Goal: Task Accomplishment & Management: Use online tool/utility

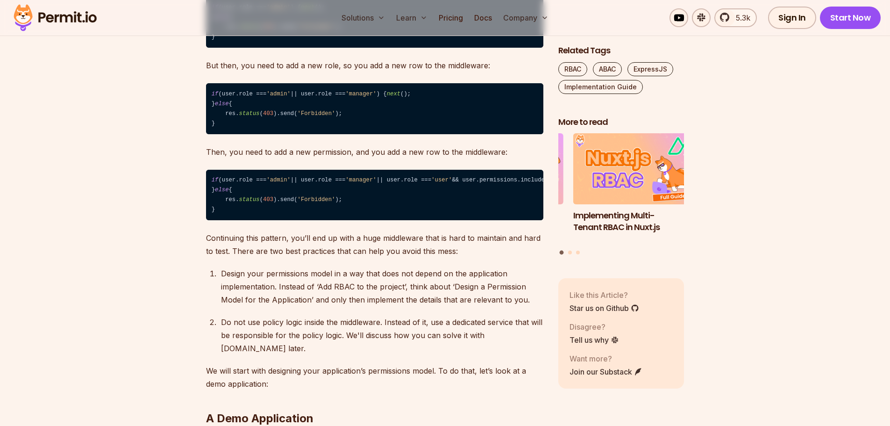
scroll to position [888, 0]
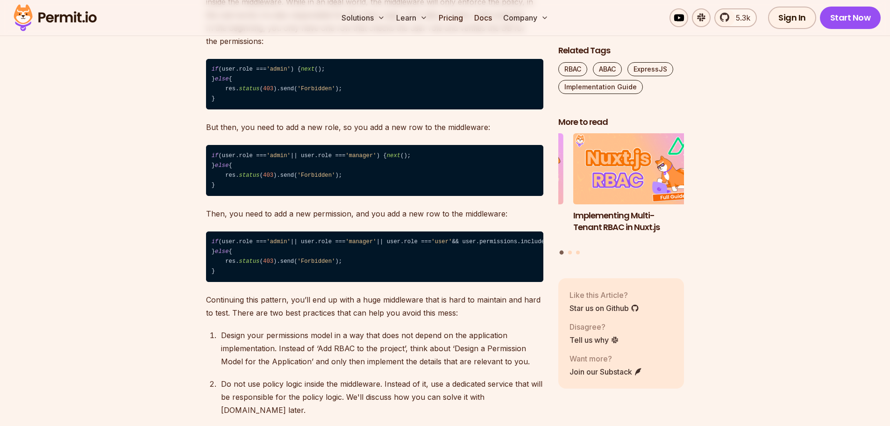
drag, startPoint x: 242, startPoint y: 89, endPoint x: 262, endPoint y: 113, distance: 31.5
click at [259, 106] on code "if (user.role === 'admin' ) { next (); } else { res. status ( 403 ).send( 'Forb…" at bounding box center [374, 84] width 337 height 51
drag, startPoint x: 273, startPoint y: 209, endPoint x: 309, endPoint y: 212, distance: 36.0
click at [308, 196] on code "if (user.role === 'admin' || user.role === 'manager' ) { next (); } else { res.…" at bounding box center [374, 170] width 337 height 51
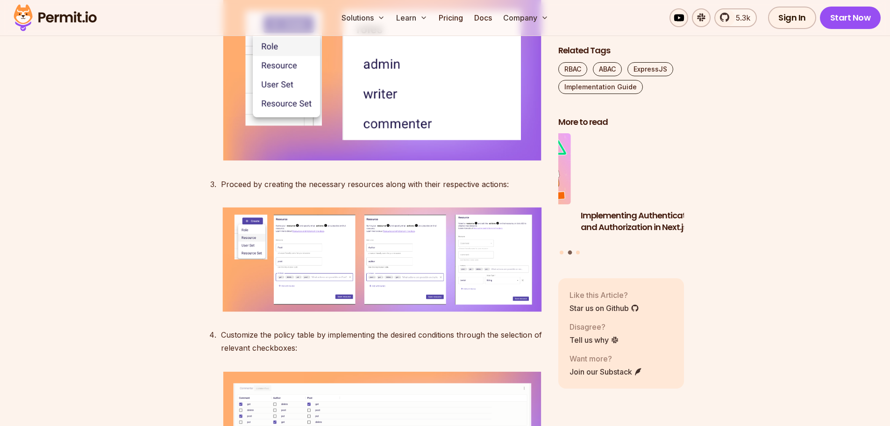
scroll to position [2943, 0]
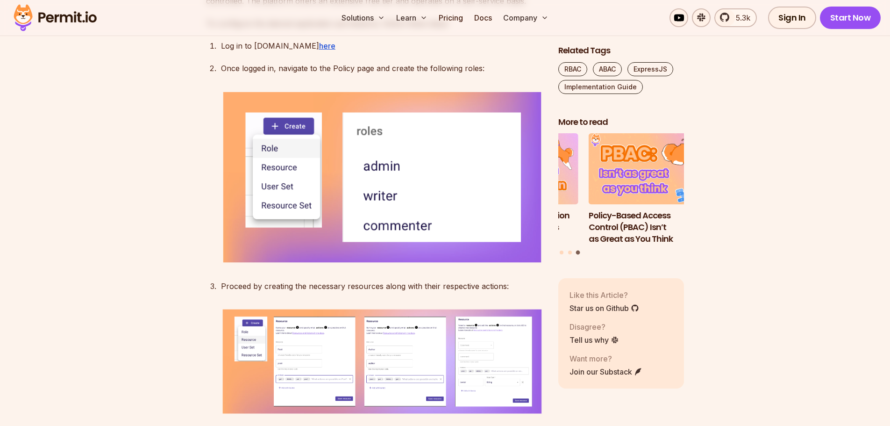
drag, startPoint x: 220, startPoint y: 99, endPoint x: 463, endPoint y: 100, distance: 242.9
drag, startPoint x: 282, startPoint y: 141, endPoint x: 427, endPoint y: 170, distance: 147.8
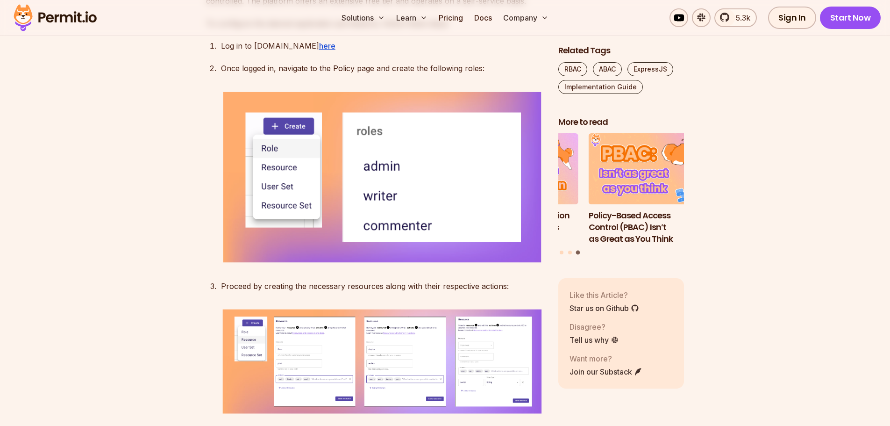
drag, startPoint x: 406, startPoint y: 126, endPoint x: 469, endPoint y: 110, distance: 65.6
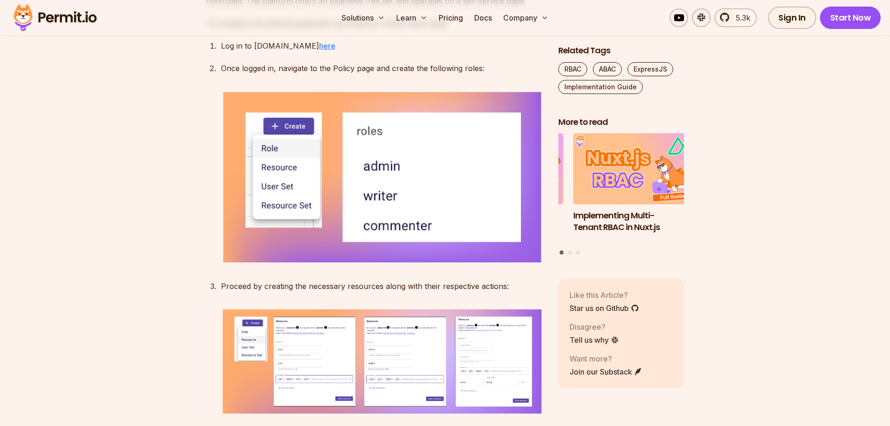
click at [319, 50] on u "here" at bounding box center [327, 45] width 16 height 9
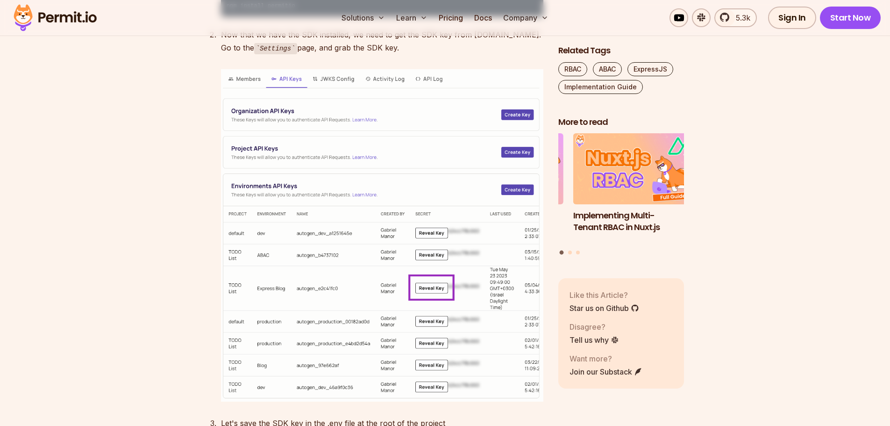
scroll to position [3971, 0]
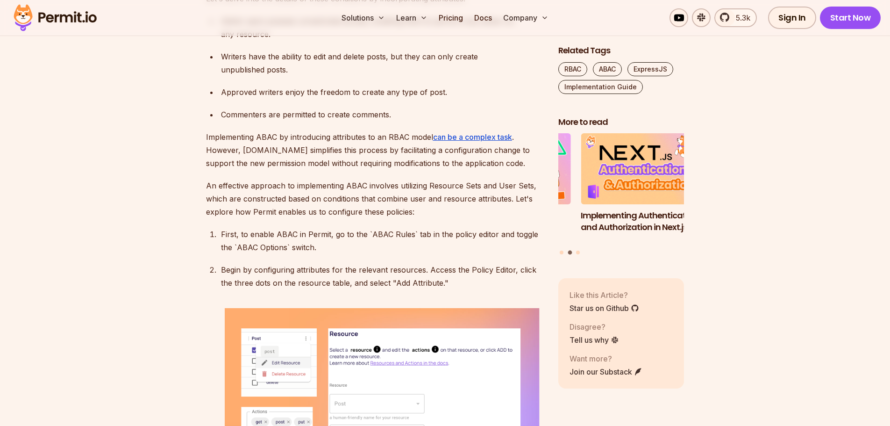
scroll to position [5886, 0]
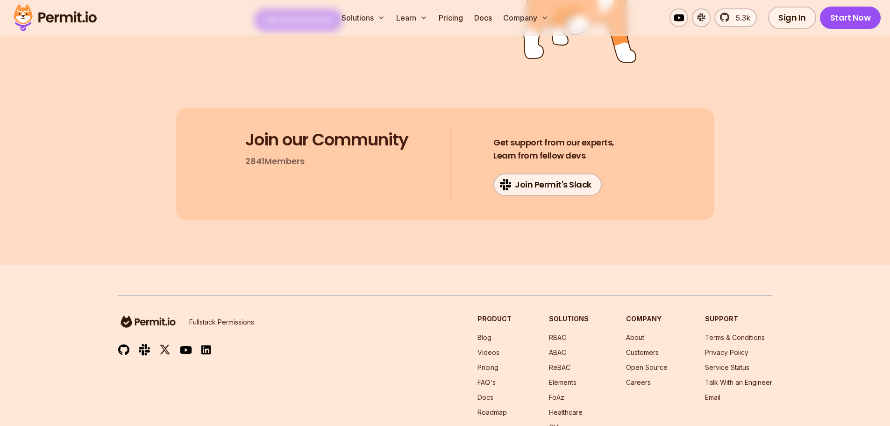
scroll to position [8875, 0]
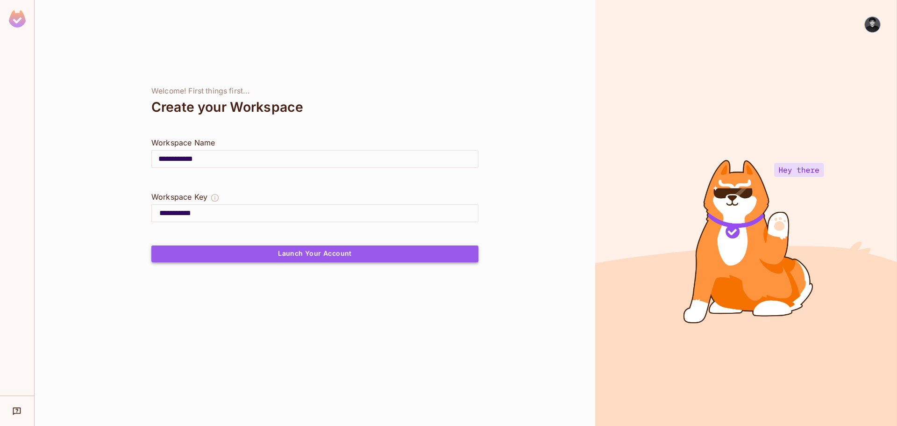
click at [275, 251] on button "Launch Your Account" at bounding box center [314, 253] width 327 height 17
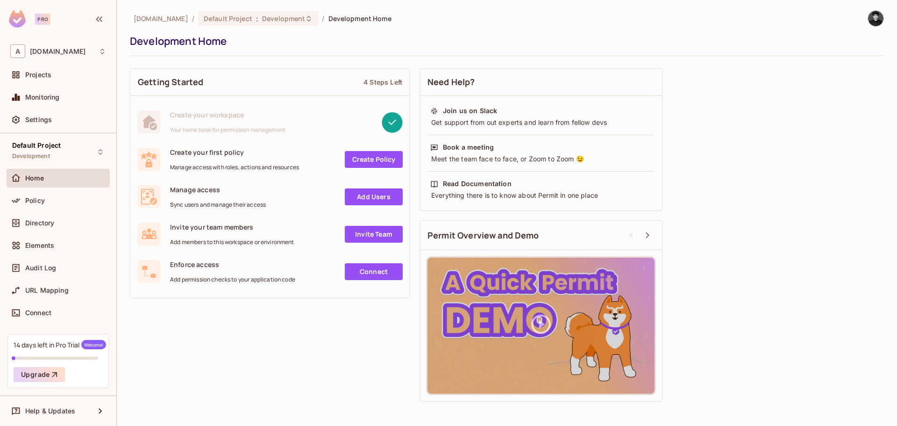
click at [222, 153] on span "Create your first policy" at bounding box center [234, 152] width 129 height 9
click at [211, 117] on span "Create your workspace" at bounding box center [227, 114] width 115 height 9
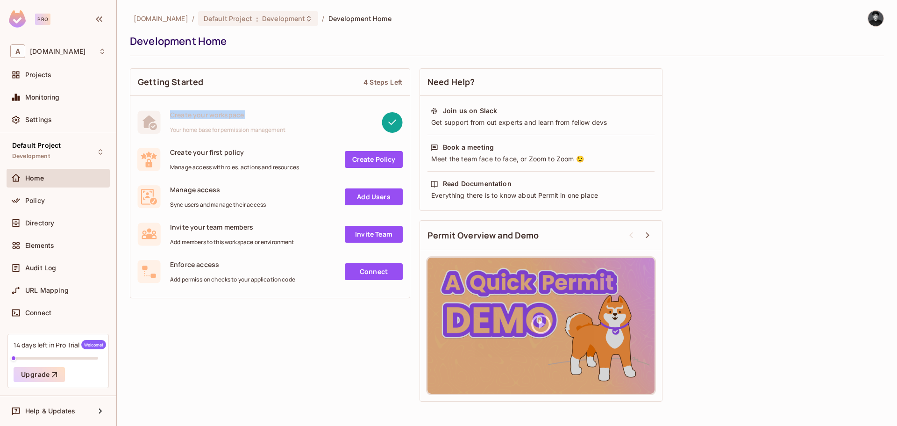
click at [211, 117] on span "Create your workspace" at bounding box center [227, 114] width 115 height 9
click at [357, 166] on link "Create Policy" at bounding box center [374, 159] width 58 height 17
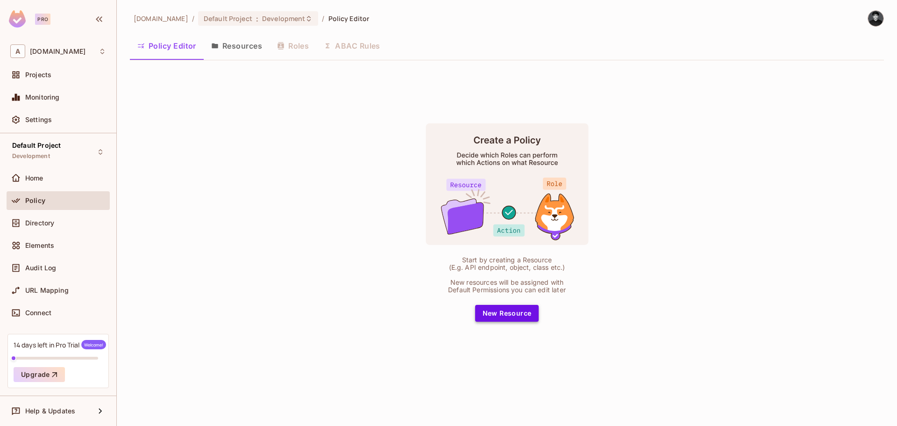
click at [505, 306] on button "New Resource" at bounding box center [507, 313] width 64 height 17
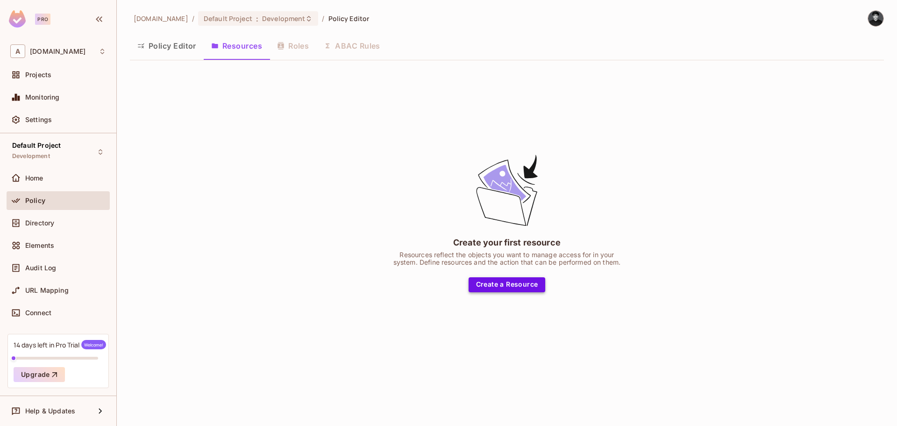
drag, startPoint x: 519, startPoint y: 297, endPoint x: 518, endPoint y: 289, distance: 8.1
click at [519, 296] on div "Create your first resource Resources reflect the objects you want to manage acc…" at bounding box center [507, 222] width 754 height 309
click at [519, 284] on button "Create a Resource" at bounding box center [507, 284] width 77 height 15
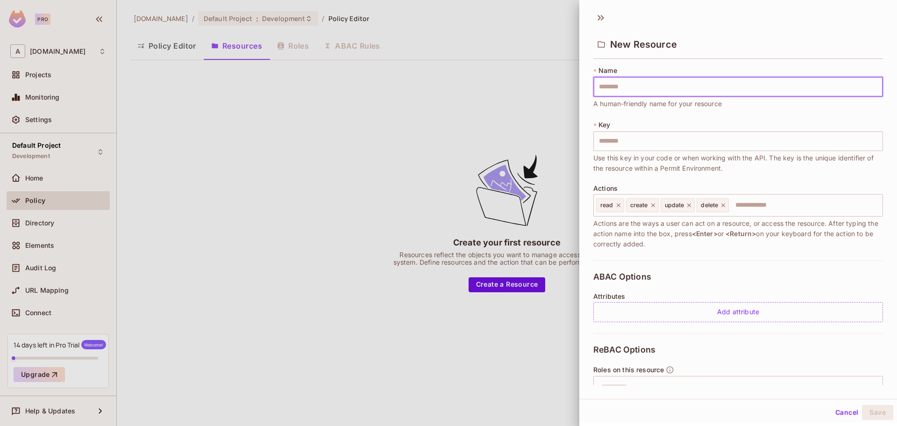
type input "*"
type input "**"
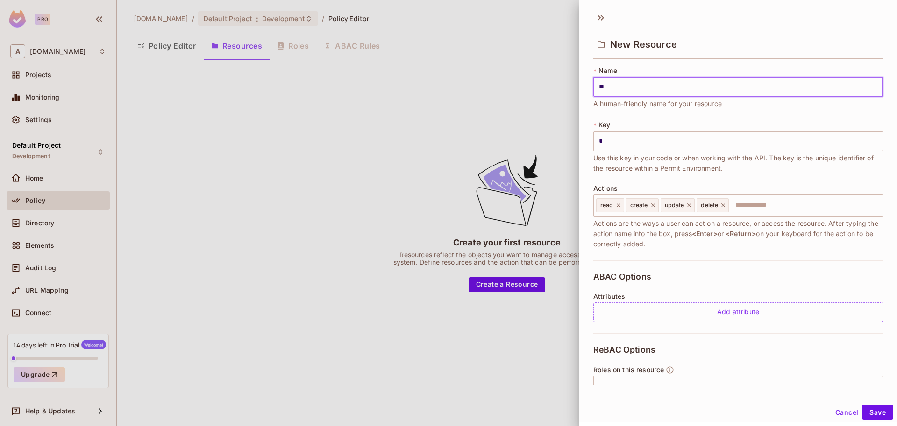
type input "**"
type input "***"
type input "****"
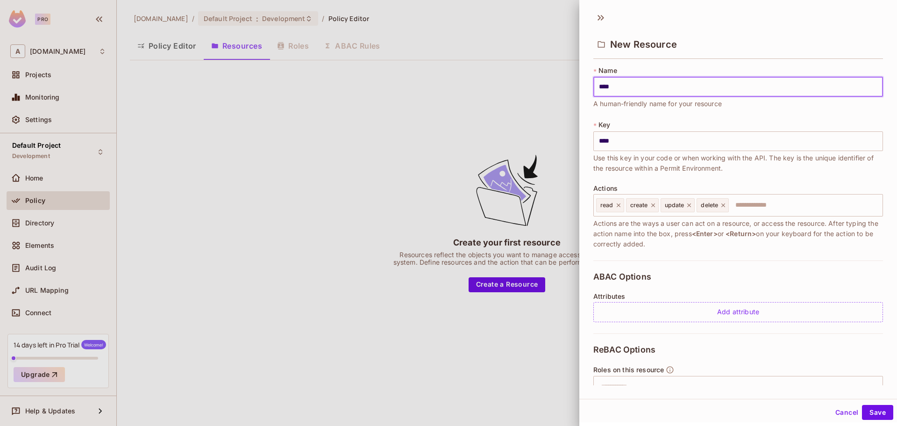
type input "*****"
type input "******"
type input "********"
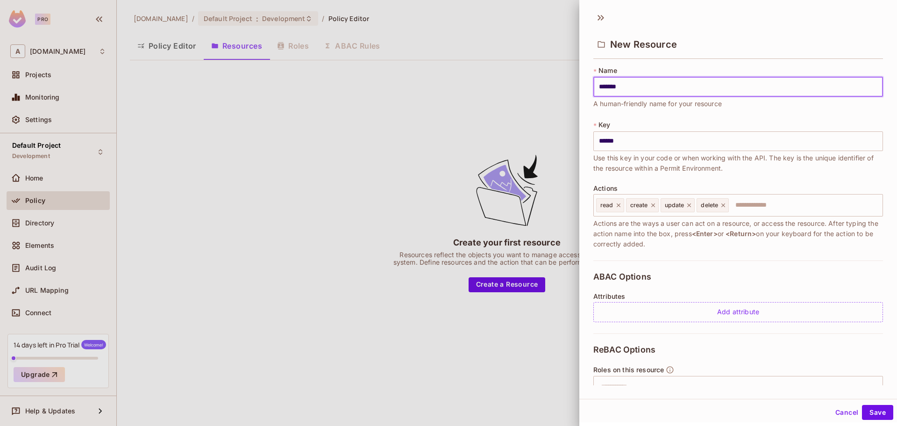
type input "********"
type input "*********"
type input "**********"
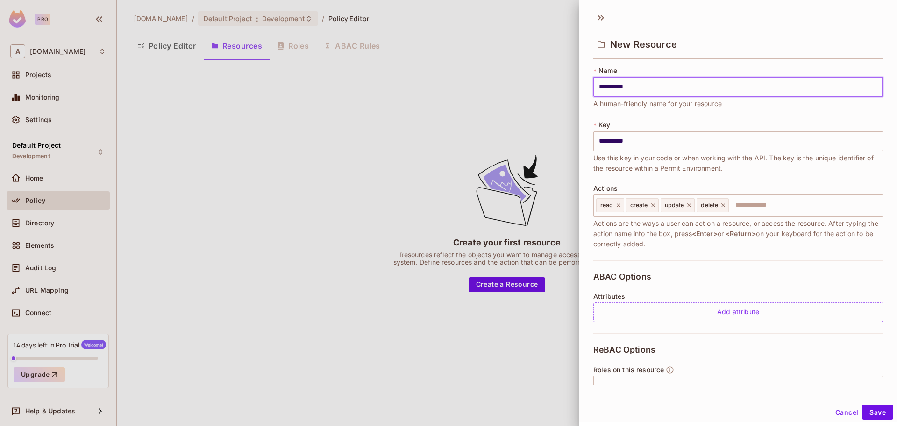
type input "**********"
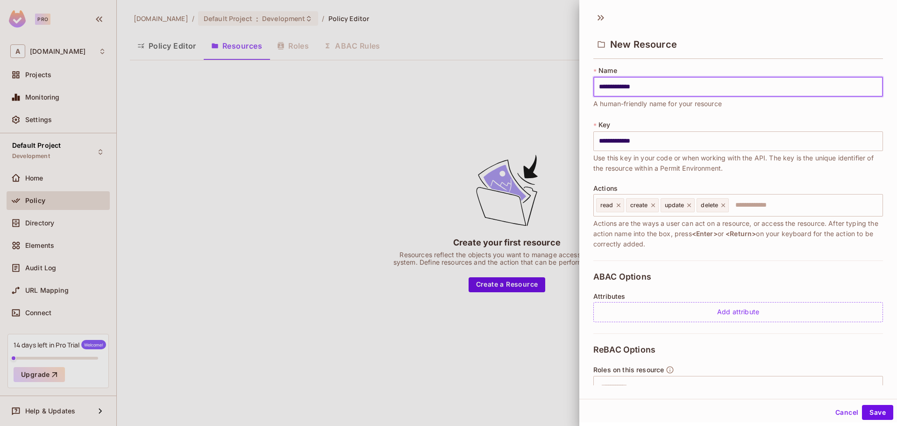
type input "**********"
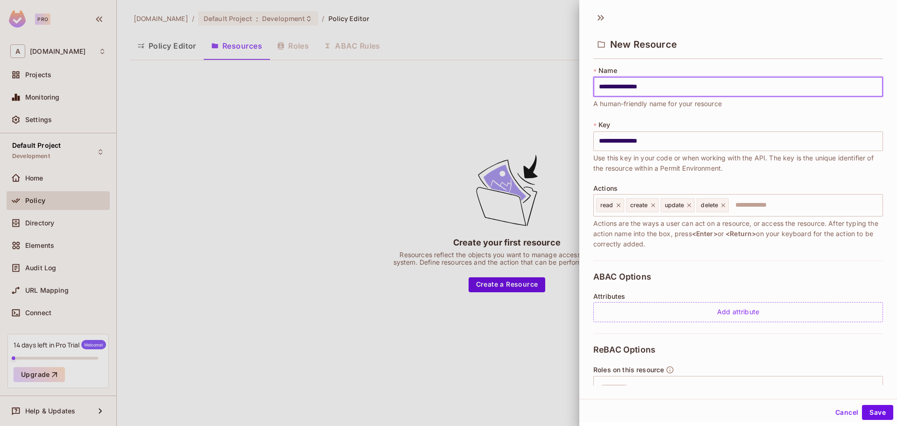
type input "**********"
click at [618, 208] on icon at bounding box center [618, 205] width 7 height 7
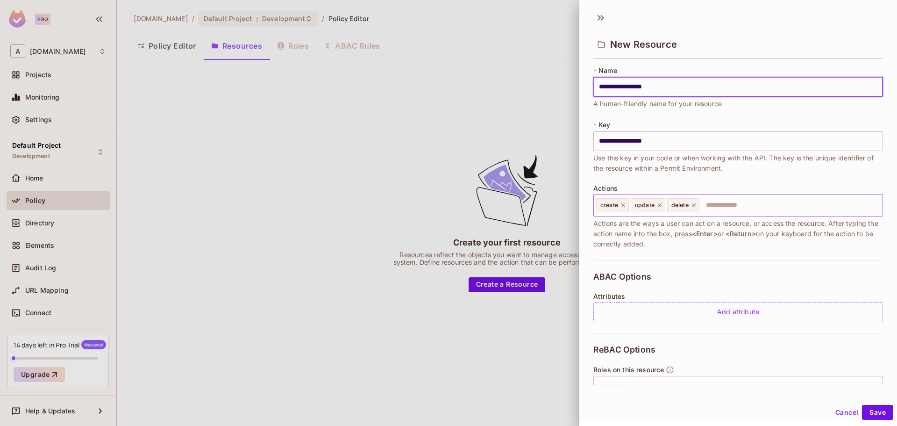
click at [657, 205] on icon at bounding box center [659, 205] width 7 height 7
click at [661, 206] on icon at bounding box center [657, 205] width 7 height 7
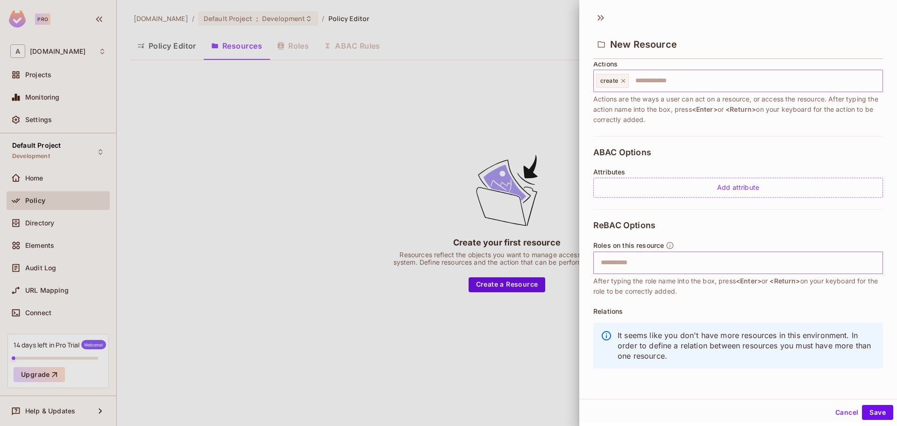
scroll to position [1, 0]
type input "**********"
click at [647, 265] on input "text" at bounding box center [737, 261] width 284 height 19
type input "******"
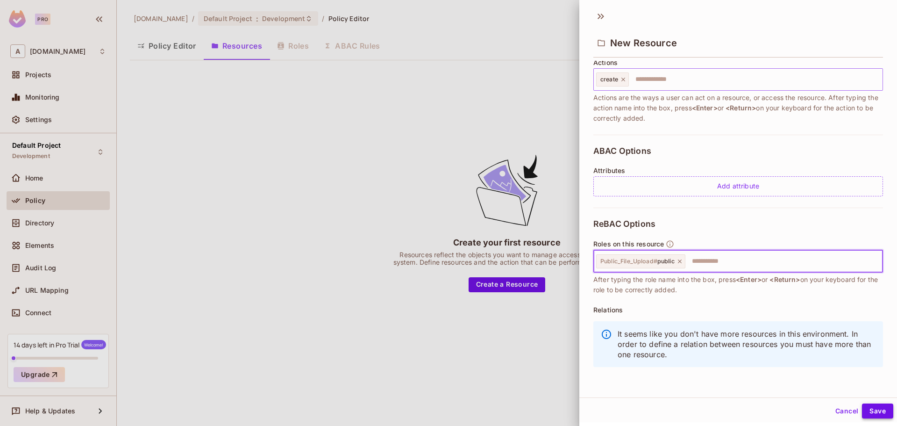
click at [872, 407] on button "Save" at bounding box center [877, 410] width 31 height 15
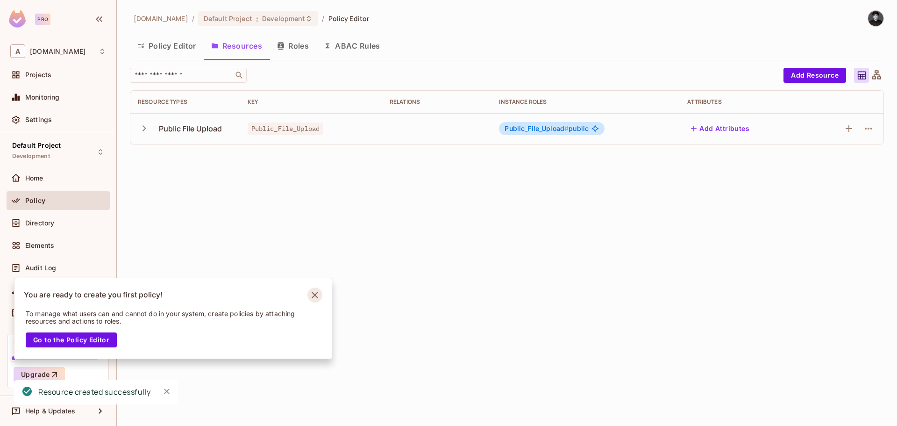
click at [320, 291] on icon "Notifications Alt+T" at bounding box center [314, 294] width 15 height 15
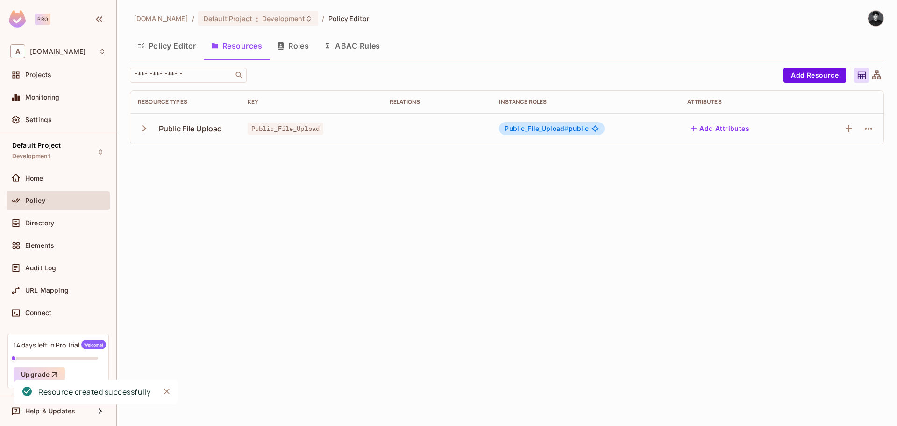
click at [139, 129] on icon "button" at bounding box center [144, 128] width 13 height 13
click at [290, 48] on button "Roles" at bounding box center [293, 45] width 47 height 23
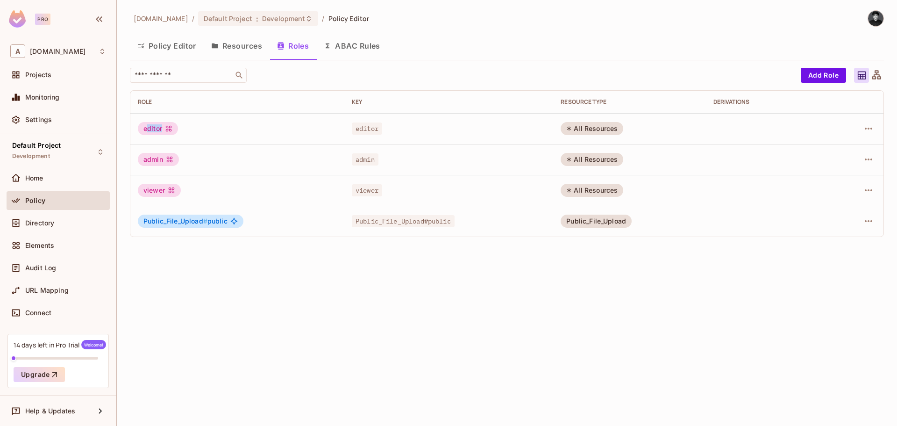
drag, startPoint x: 163, startPoint y: 128, endPoint x: 147, endPoint y: 131, distance: 15.9
click at [147, 131] on div "editor" at bounding box center [158, 128] width 40 height 13
drag, startPoint x: 172, startPoint y: 223, endPoint x: 161, endPoint y: 225, distance: 11.4
click at [163, 225] on span "Public_File_Upload #" at bounding box center [175, 221] width 64 height 8
click at [173, 223] on span "Public_File_Upload #" at bounding box center [175, 221] width 64 height 8
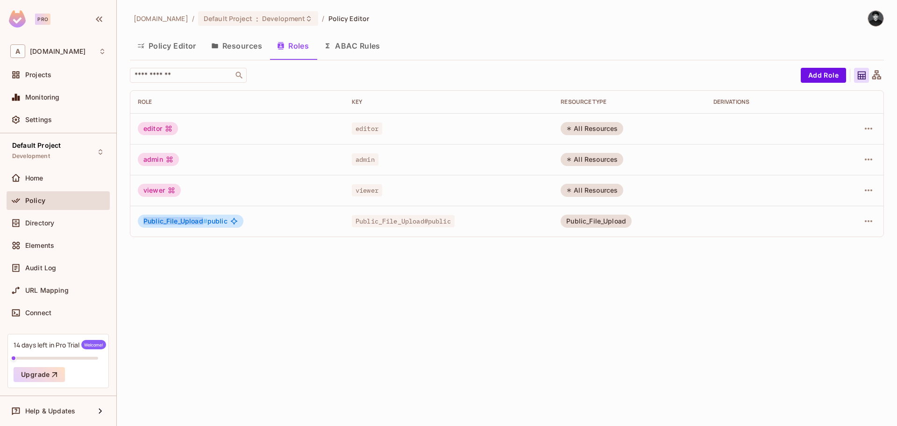
click at [173, 223] on span "Public_File_Upload #" at bounding box center [175, 221] width 64 height 8
click at [873, 224] on icon "button" at bounding box center [868, 220] width 11 height 11
click at [825, 283] on div "Delete Role" at bounding box center [831, 283] width 36 height 9
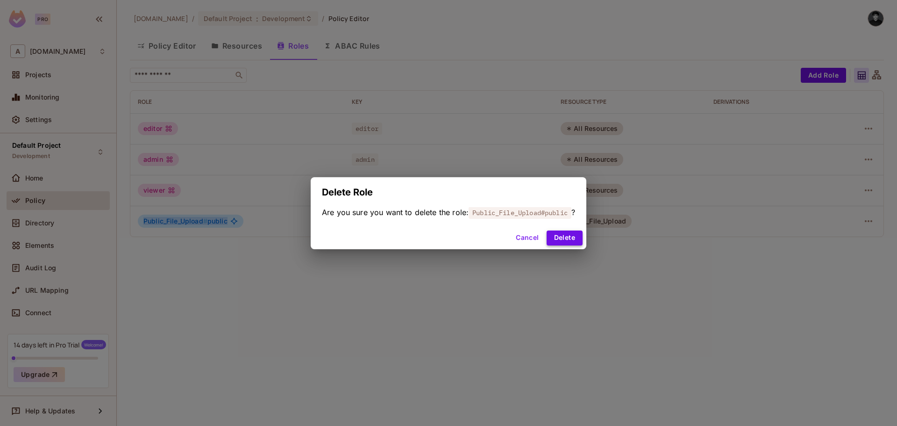
click at [571, 244] on button "Delete" at bounding box center [565, 237] width 36 height 15
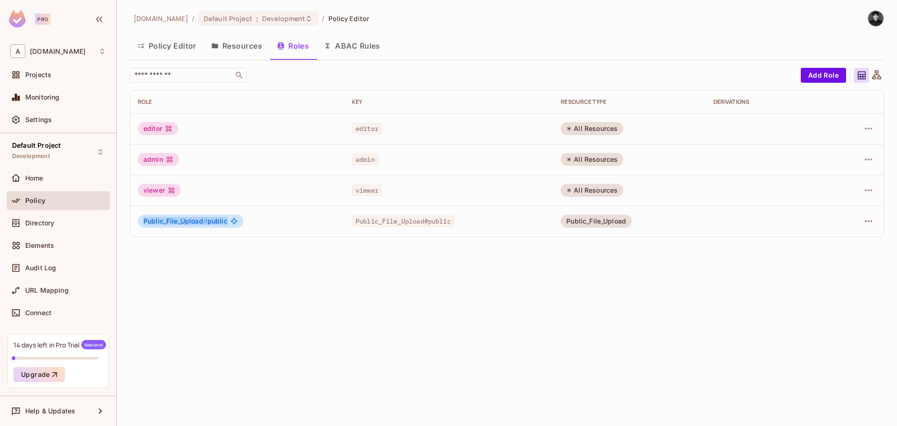
click at [246, 46] on button "Resources" at bounding box center [237, 45] width 66 height 23
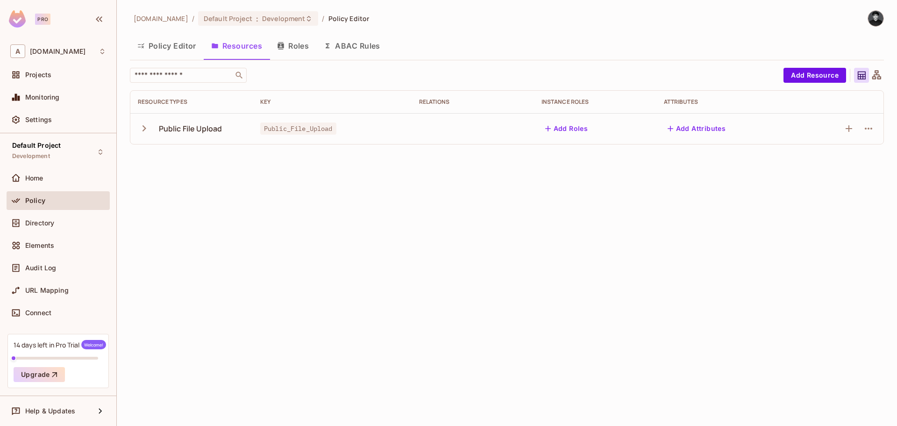
click at [174, 129] on div "Public File Upload" at bounding box center [191, 128] width 64 height 10
click at [583, 125] on button "Add Roles" at bounding box center [566, 128] width 50 height 15
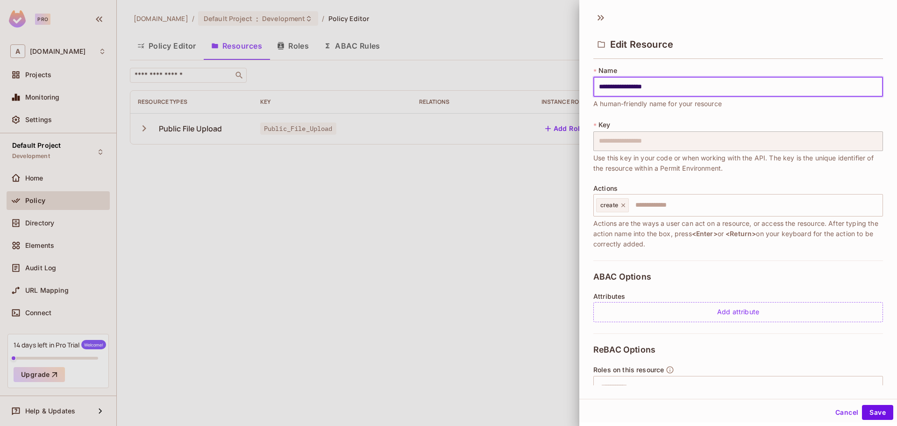
scroll to position [47, 0]
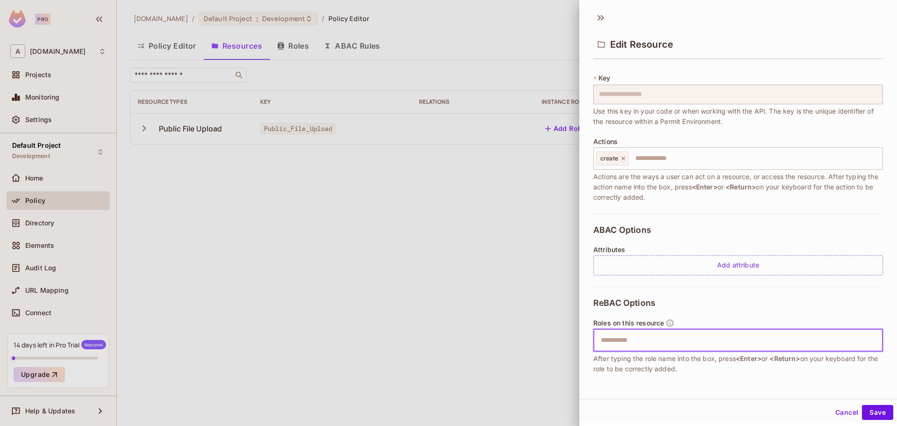
click at [649, 336] on input "text" at bounding box center [737, 340] width 284 height 19
type input "******"
click at [685, 342] on div "Public_File_Upload # viewer" at bounding box center [641, 340] width 91 height 14
click at [680, 340] on icon at bounding box center [681, 340] width 7 height 7
click at [837, 411] on button "Cancel" at bounding box center [846, 412] width 30 height 15
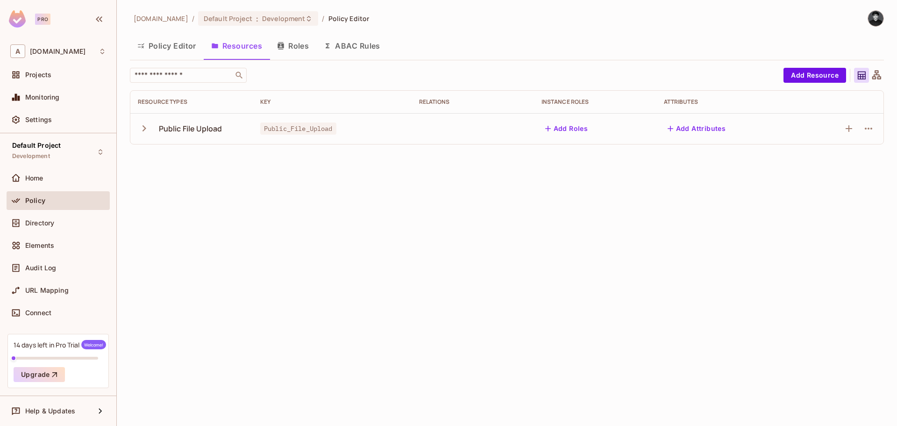
click at [333, 141] on td "Public_File_Upload" at bounding box center [332, 128] width 159 height 31
click at [602, 231] on div "aseelapp.com / Default Project : Development / Policy Editor Policy Editor Reso…" at bounding box center [507, 213] width 780 height 426
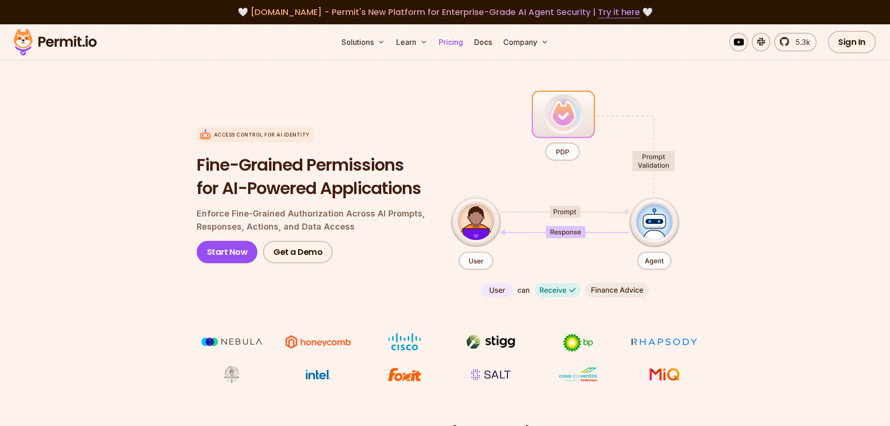
click at [446, 40] on link "Pricing" at bounding box center [451, 42] width 32 height 19
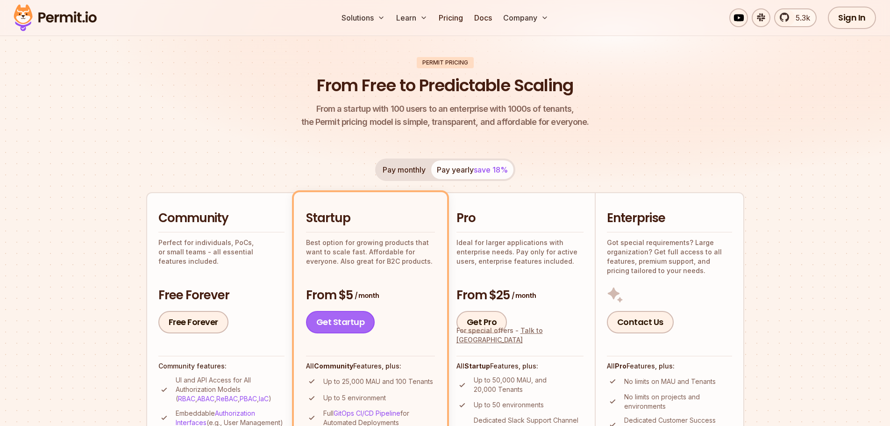
scroll to position [140, 0]
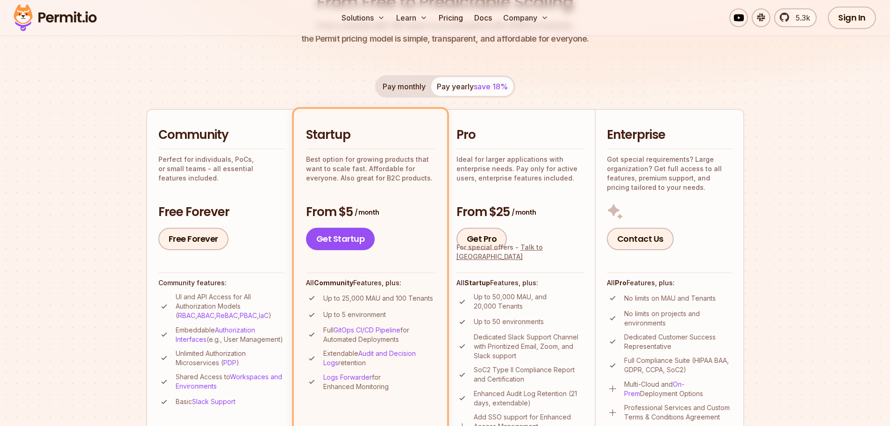
click at [352, 212] on h3 "From $5 / month" at bounding box center [370, 212] width 129 height 17
click at [355, 178] on p "Best option for growing products that want to scale fast. Affordable for everyo…" at bounding box center [370, 169] width 129 height 28
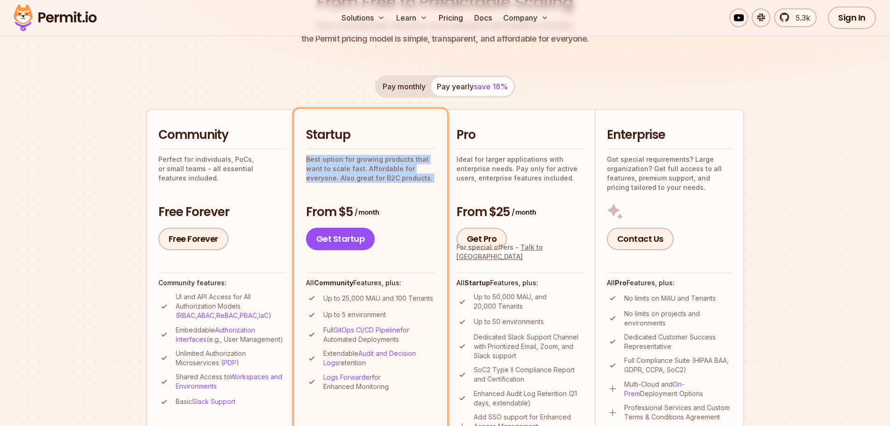
click at [355, 178] on p "Best option for growing products that want to scale fast. Affordable for everyo…" at bounding box center [370, 169] width 129 height 28
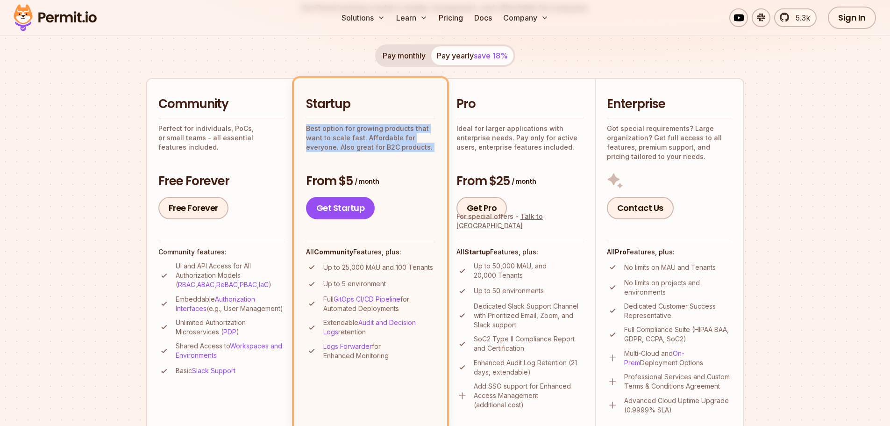
scroll to position [187, 0]
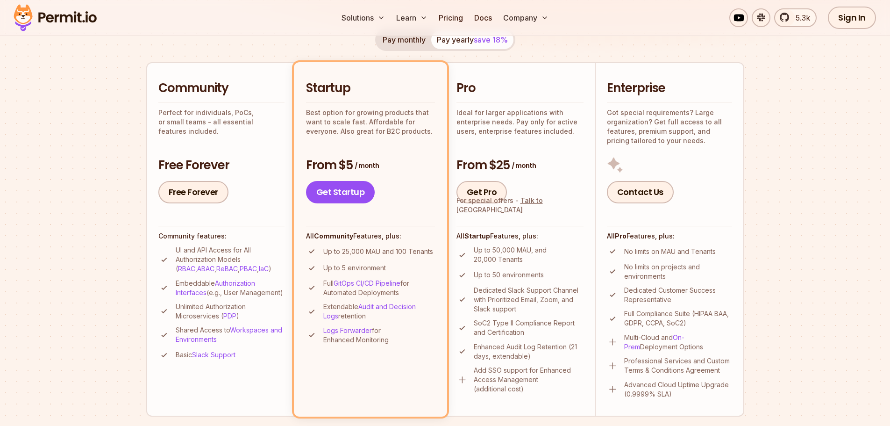
click at [364, 256] on li "Up to 25,000 MAU and 100 Tenants" at bounding box center [370, 251] width 129 height 12
click at [382, 273] on li "Up to 5 environment" at bounding box center [370, 268] width 129 height 12
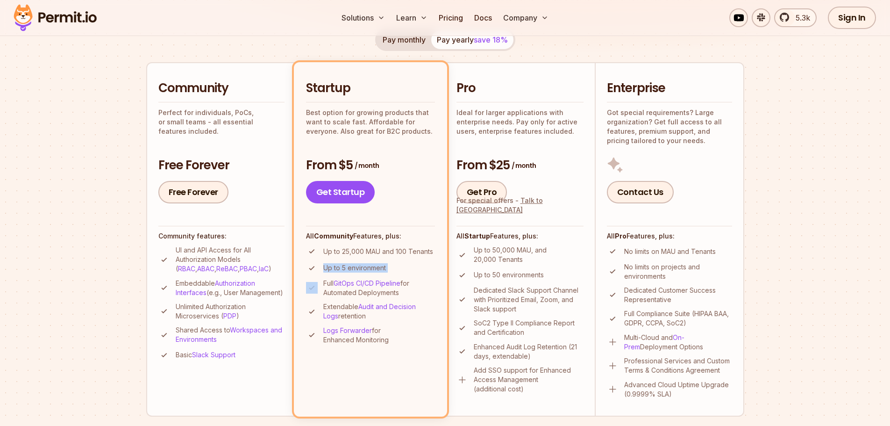
click at [382, 273] on li "Up to 5 environment" at bounding box center [370, 268] width 129 height 12
click at [243, 128] on div "Community Perfect for individuals, PoCs, or small teams - all essential feature…" at bounding box center [221, 141] width 126 height 123
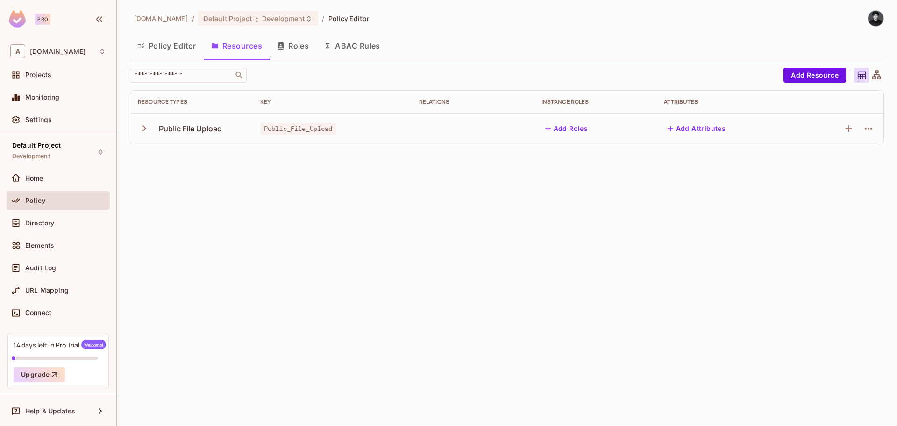
click at [148, 129] on icon "button" at bounding box center [144, 128] width 13 height 13
click at [175, 162] on div "create" at bounding box center [159, 159] width 42 height 9
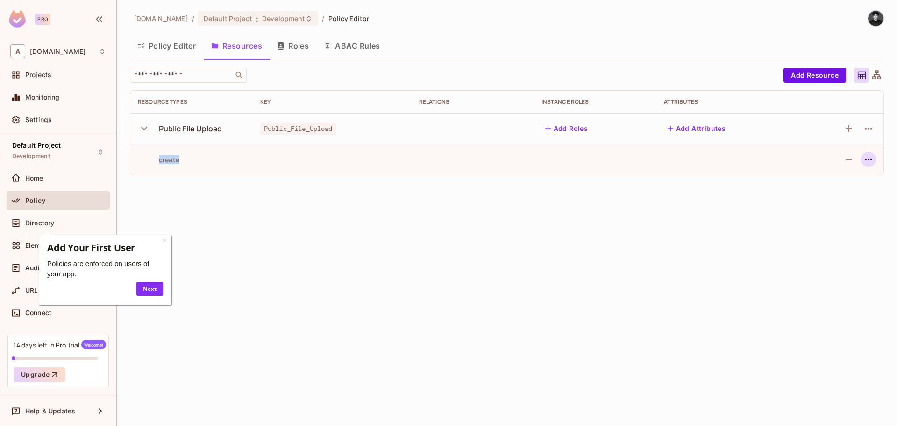
click at [871, 161] on icon "button" at bounding box center [868, 159] width 11 height 11
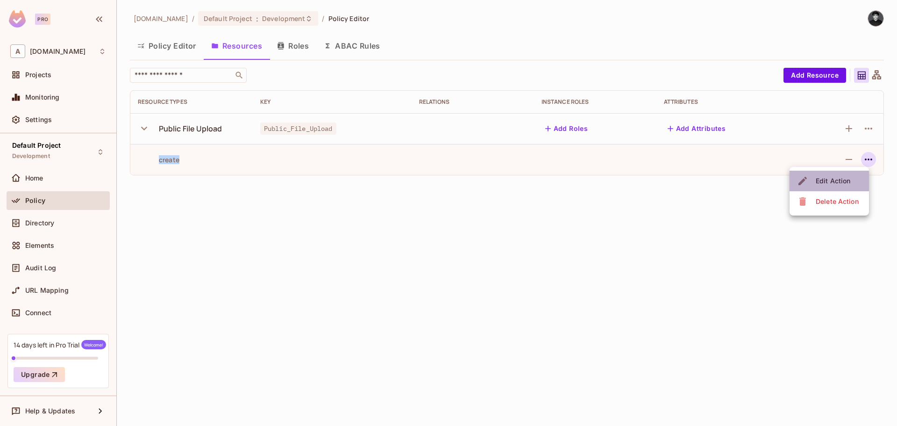
click at [842, 177] on div "Edit Action" at bounding box center [833, 180] width 35 height 9
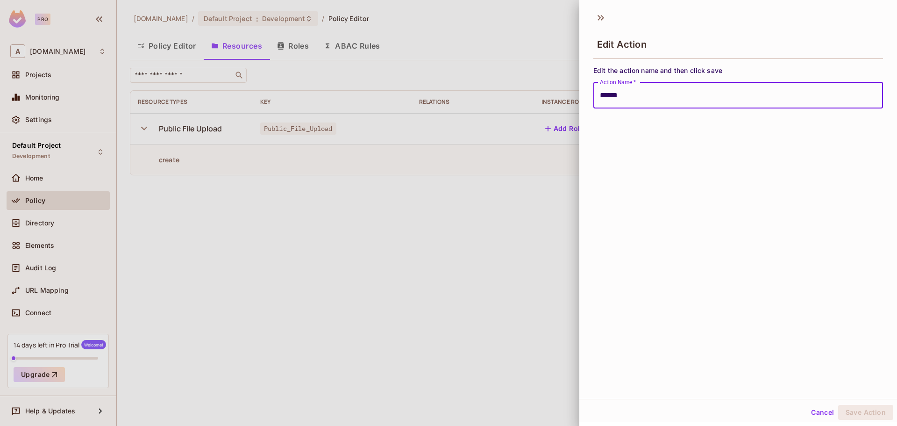
scroll to position [1, 0]
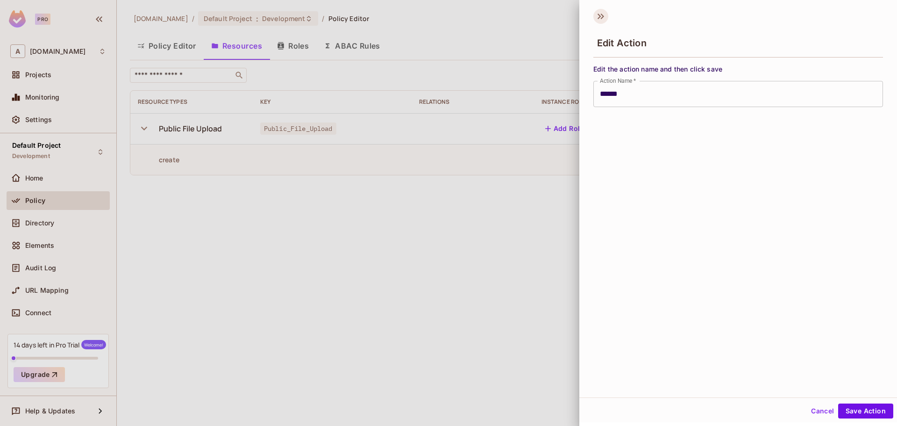
click at [598, 17] on icon at bounding box center [600, 16] width 15 height 15
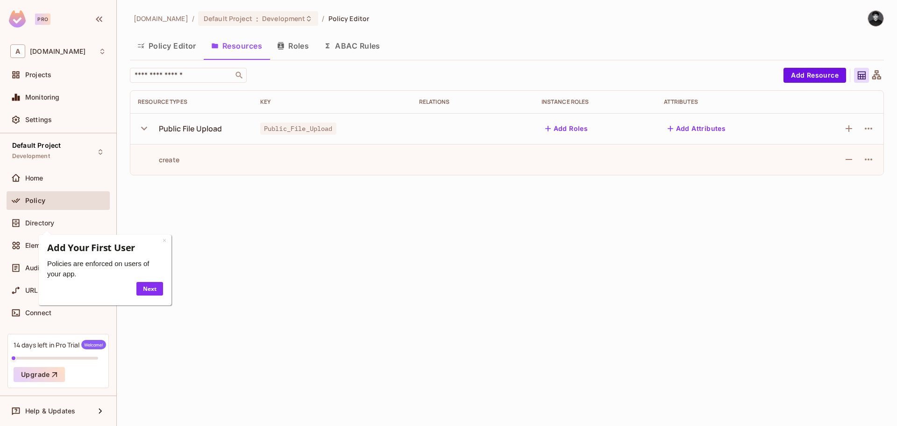
click at [291, 55] on button "Roles" at bounding box center [293, 45] width 47 height 23
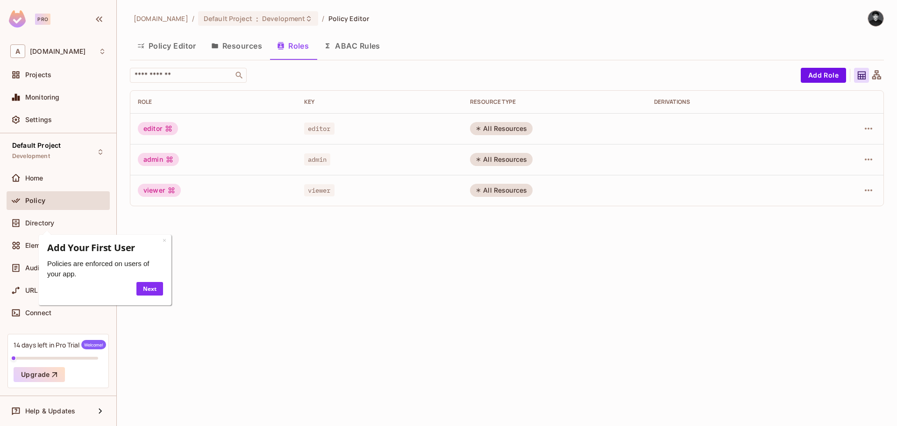
click at [149, 193] on div "viewer" at bounding box center [159, 190] width 43 height 13
drag, startPoint x: 149, startPoint y: 193, endPoint x: 231, endPoint y: 209, distance: 83.7
click at [149, 193] on div "viewer" at bounding box center [159, 190] width 43 height 13
click at [496, 188] on div "All Resources" at bounding box center [501, 190] width 63 height 13
click at [496, 189] on div "All Resources" at bounding box center [501, 190] width 63 height 13
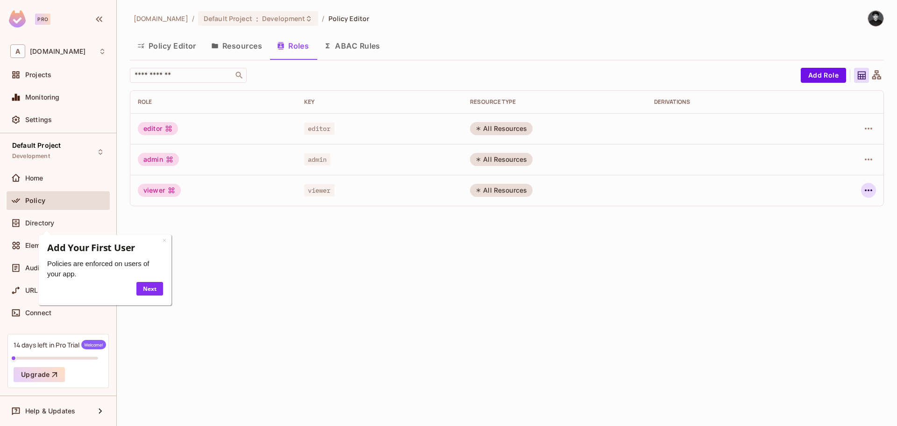
click at [867, 186] on icon "button" at bounding box center [868, 190] width 11 height 11
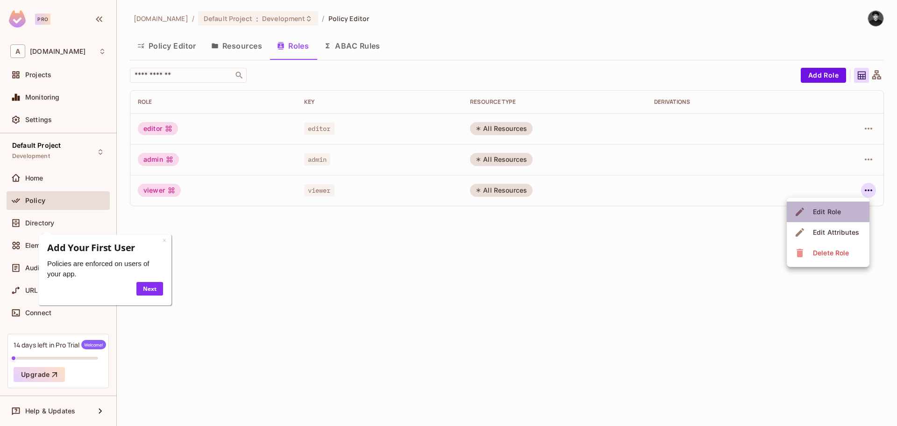
click at [830, 209] on div "Edit Role" at bounding box center [827, 211] width 28 height 9
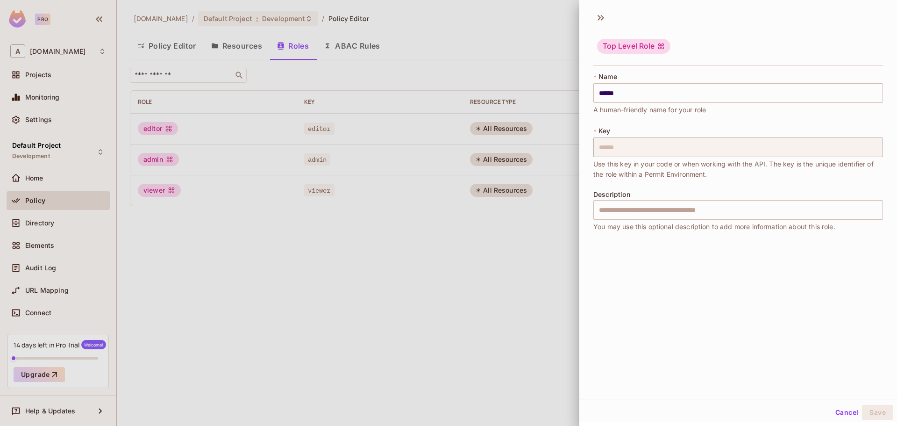
click at [831, 414] on button "Cancel" at bounding box center [846, 412] width 30 height 15
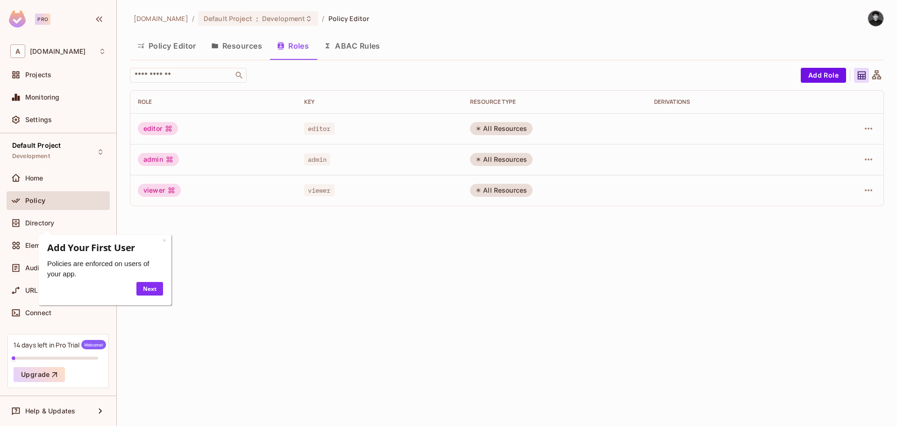
click at [859, 187] on div at bounding box center [848, 190] width 56 height 15
click at [865, 187] on icon "button" at bounding box center [868, 190] width 11 height 11
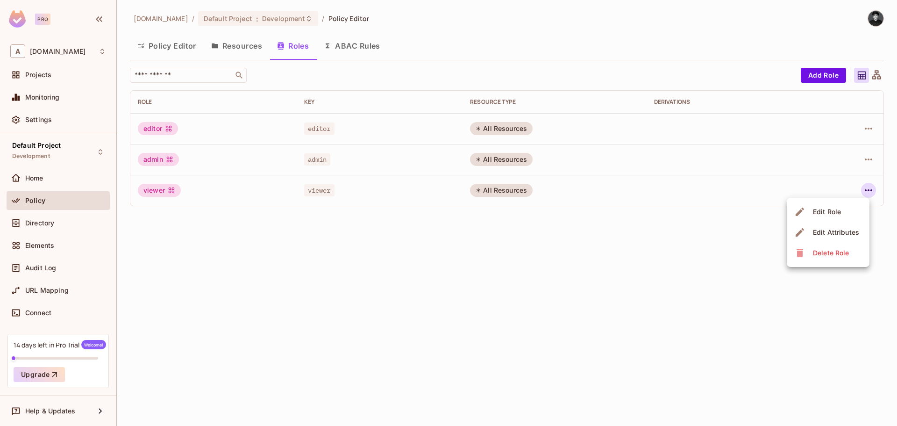
click at [830, 226] on span "Edit Attributes" at bounding box center [836, 232] width 52 height 15
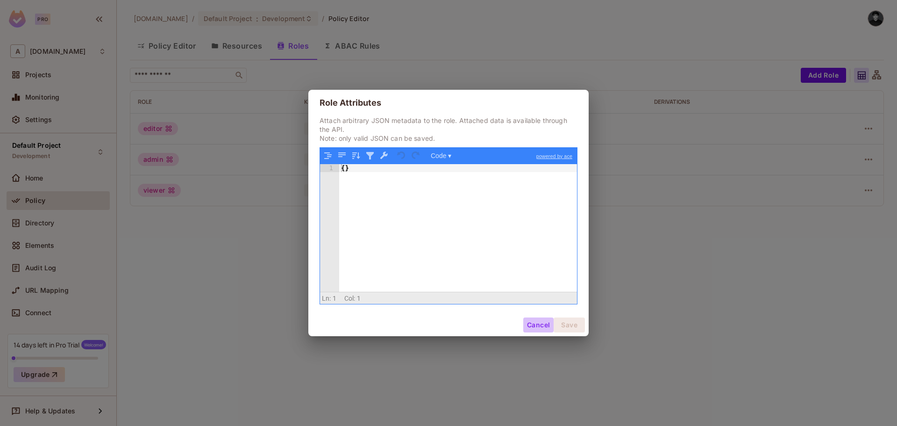
click at [538, 329] on button "Cancel" at bounding box center [538, 324] width 30 height 15
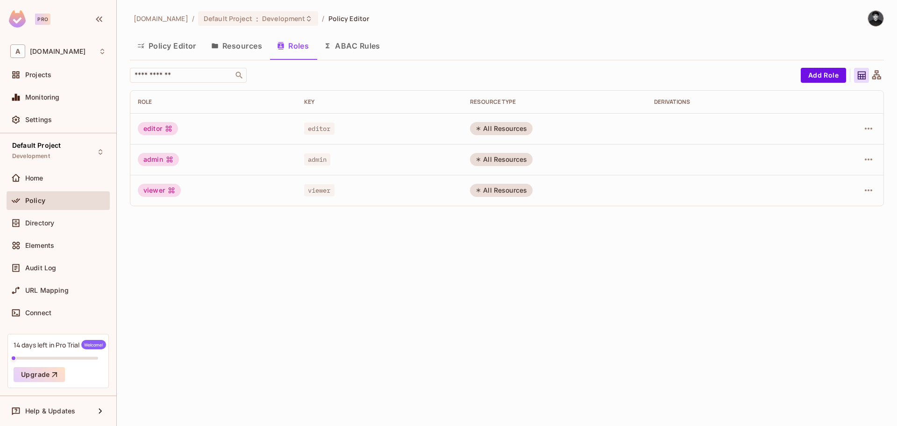
click at [355, 54] on button "ABAC Rules" at bounding box center [351, 45] width 71 height 23
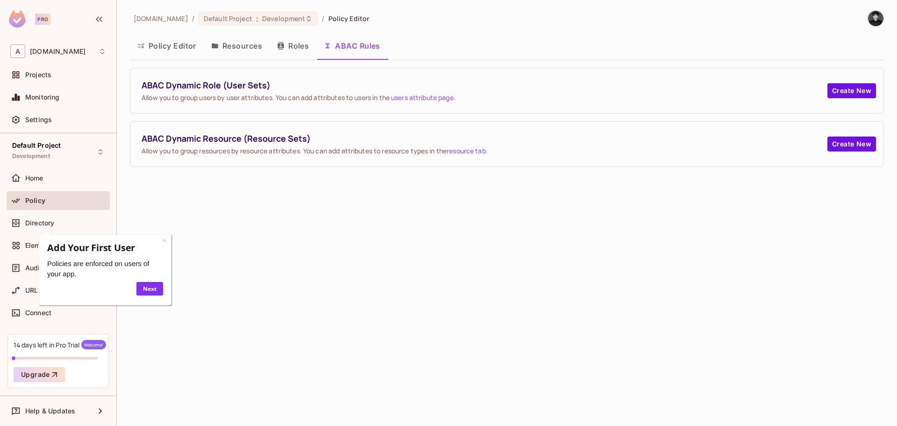
click at [234, 147] on span "Allow you to group resources by resource attributes. You can add attributes to …" at bounding box center [485, 150] width 686 height 9
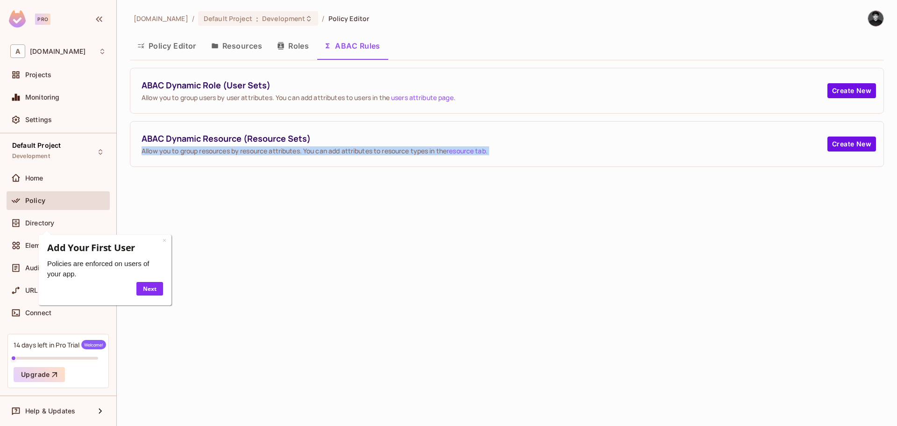
click at [234, 147] on span "Allow you to group resources by resource attributes. You can add attributes to …" at bounding box center [485, 150] width 686 height 9
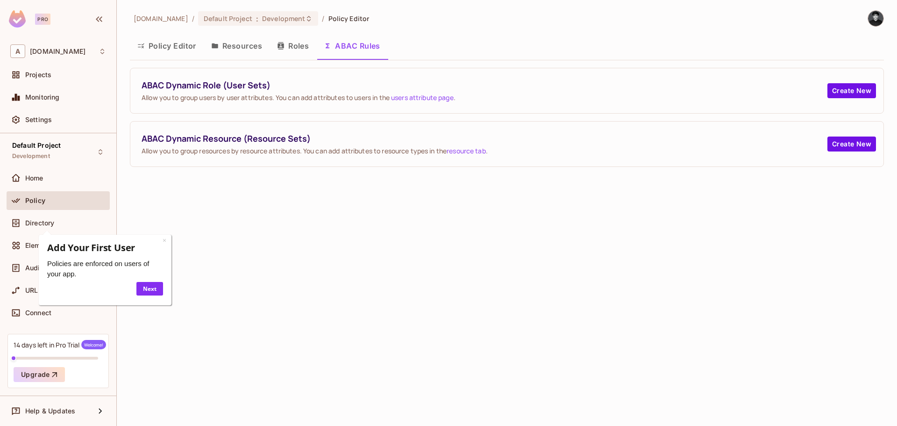
click at [201, 79] on span "ABAC Dynamic Role (User Sets)" at bounding box center [485, 85] width 686 height 12
drag, startPoint x: 201, startPoint y: 79, endPoint x: 165, endPoint y: 46, distance: 48.9
click at [194, 71] on div "ABAC Dynamic Role (User Sets) Allow you to group users by user attributes. You …" at bounding box center [506, 90] width 753 height 45
click at [165, 46] on button "Policy Editor" at bounding box center [167, 45] width 74 height 23
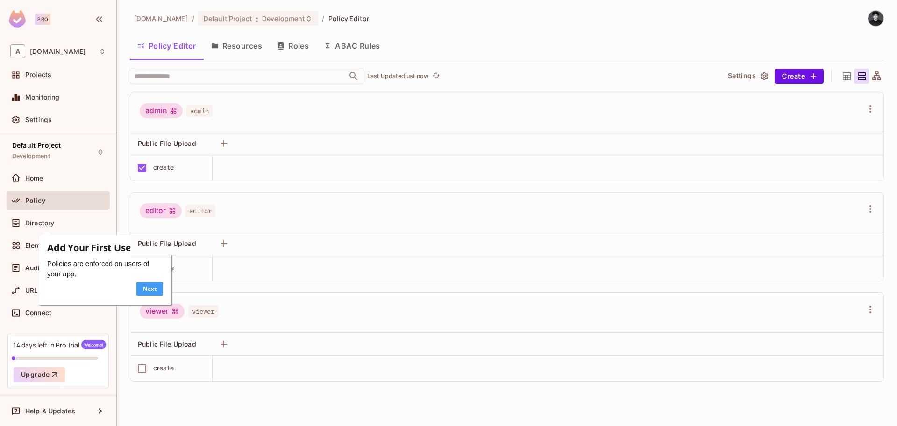
click at [142, 285] on link "Next" at bounding box center [149, 289] width 27 height 14
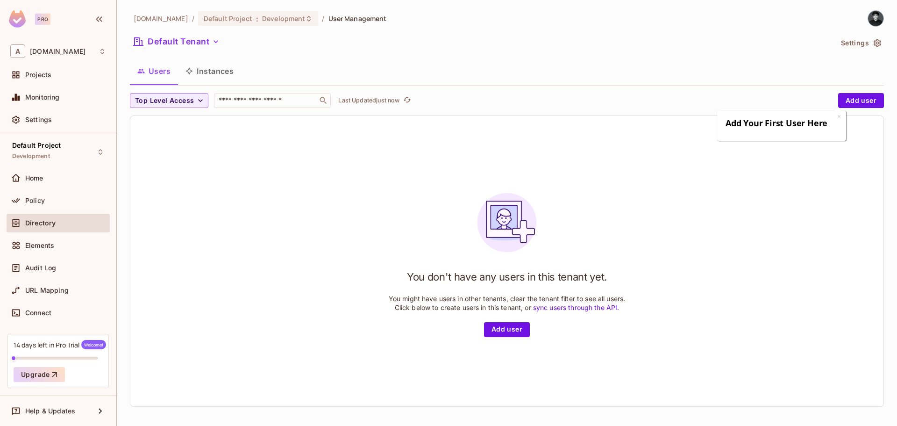
drag, startPoint x: 97, startPoint y: 412, endPoint x: 182, endPoint y: 196, distance: 232.4
click at [184, 199] on div "Pro A [DOMAIN_NAME] Projects Monitoring Settings Default Project Development Ho…" at bounding box center [448, 213] width 897 height 426
click at [62, 248] on div "Elements" at bounding box center [65, 245] width 81 height 7
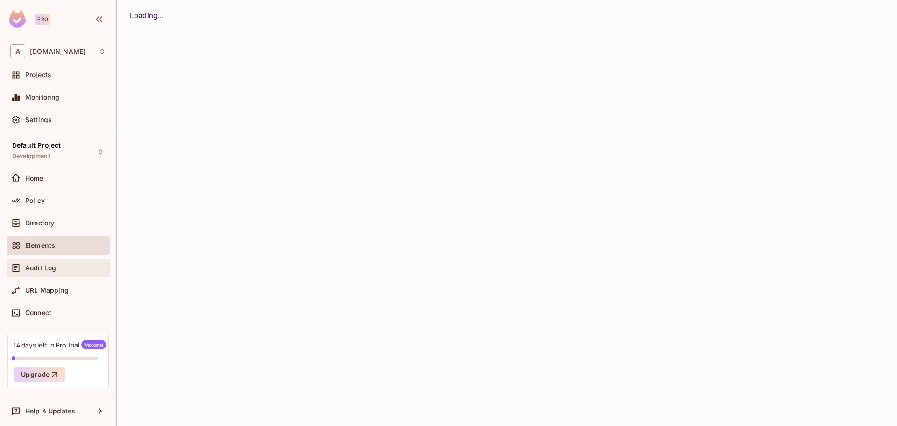
click at [56, 269] on div "Audit Log" at bounding box center [65, 267] width 81 height 7
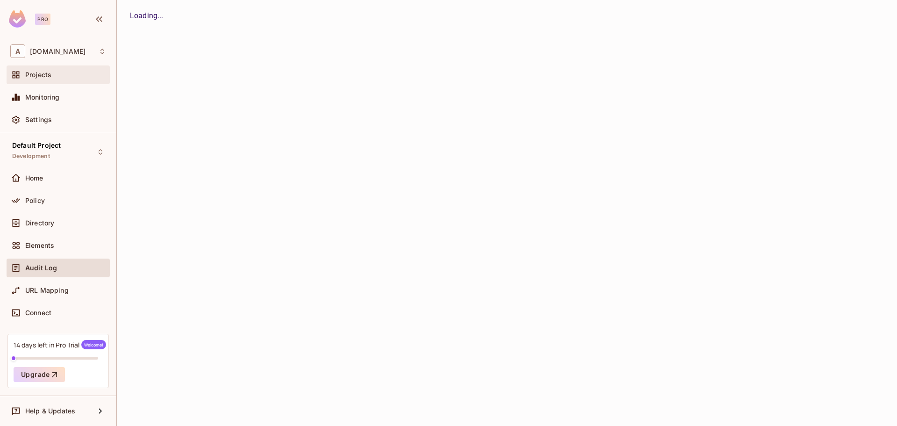
click at [56, 68] on div "Projects" at bounding box center [58, 74] width 103 height 19
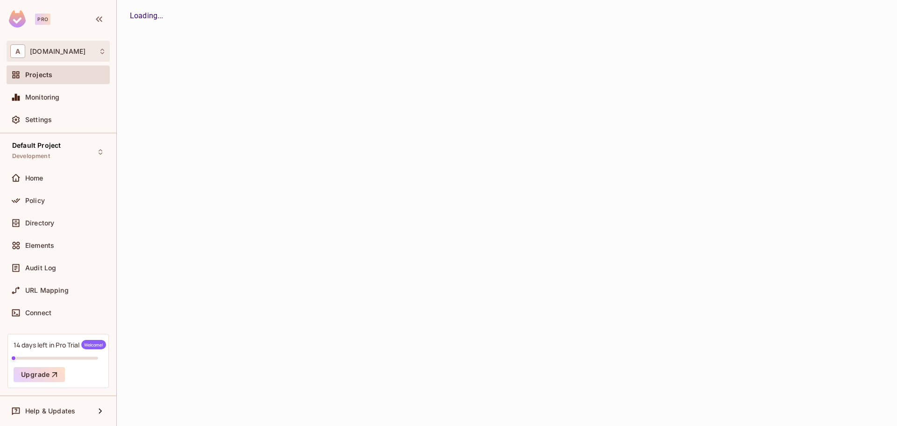
click at [62, 44] on div "A [DOMAIN_NAME]" at bounding box center [58, 51] width 103 height 21
